Goal: Navigation & Orientation: Go to known website

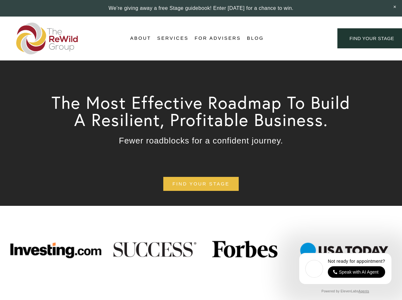
click at [301, 39] on div "Login Account" at bounding box center [300, 38] width 49 height 9
